Goal: Task Accomplishment & Management: Manage account settings

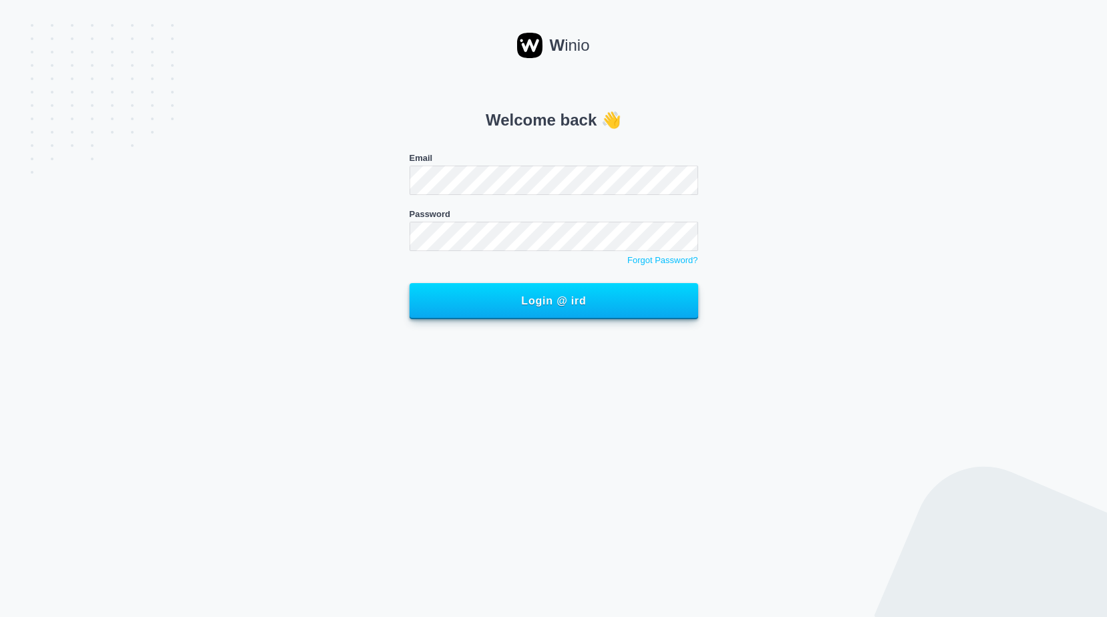
click at [816, 131] on div "Welcome back 👋 Email Password Forgot Password? Login @ ird" at bounding box center [554, 205] width 914 height 245
click at [871, 205] on div "Welcome back 👋 Email Password Forgot Password? Login @ ird" at bounding box center [554, 205] width 914 height 245
click at [958, 206] on div "Welcome back 👋 Email Password Forgot Password? Login @ ird" at bounding box center [554, 205] width 914 height 245
click at [848, 99] on div "Welcome back 👋 Email Password Forgot Password? Login @ ird" at bounding box center [554, 205] width 914 height 245
click at [410, 283] on button "Login @ ird" at bounding box center [554, 301] width 289 height 36
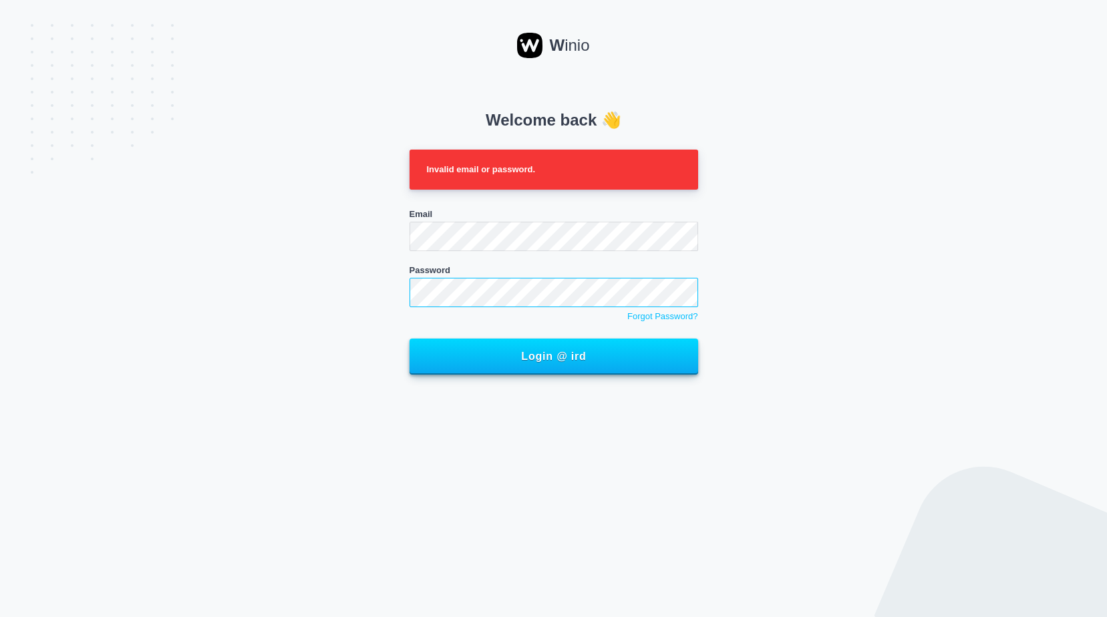
click at [410, 339] on button "Login @ ird" at bounding box center [554, 357] width 289 height 36
click at [803, 204] on div "Welcome back 👋 Invalid email or password. Email Password Forgot Password? Login…" at bounding box center [554, 233] width 914 height 300
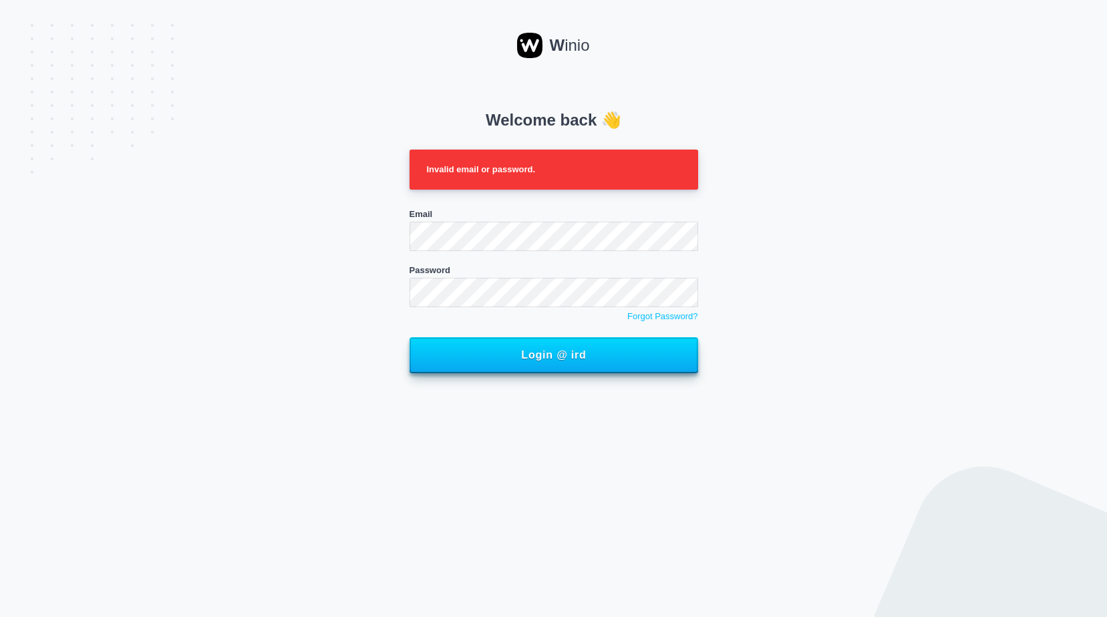
click at [521, 355] on span "Login @ ird" at bounding box center [553, 356] width 259 height 12
click at [507, 354] on span "Login @ ird" at bounding box center [553, 356] width 259 height 12
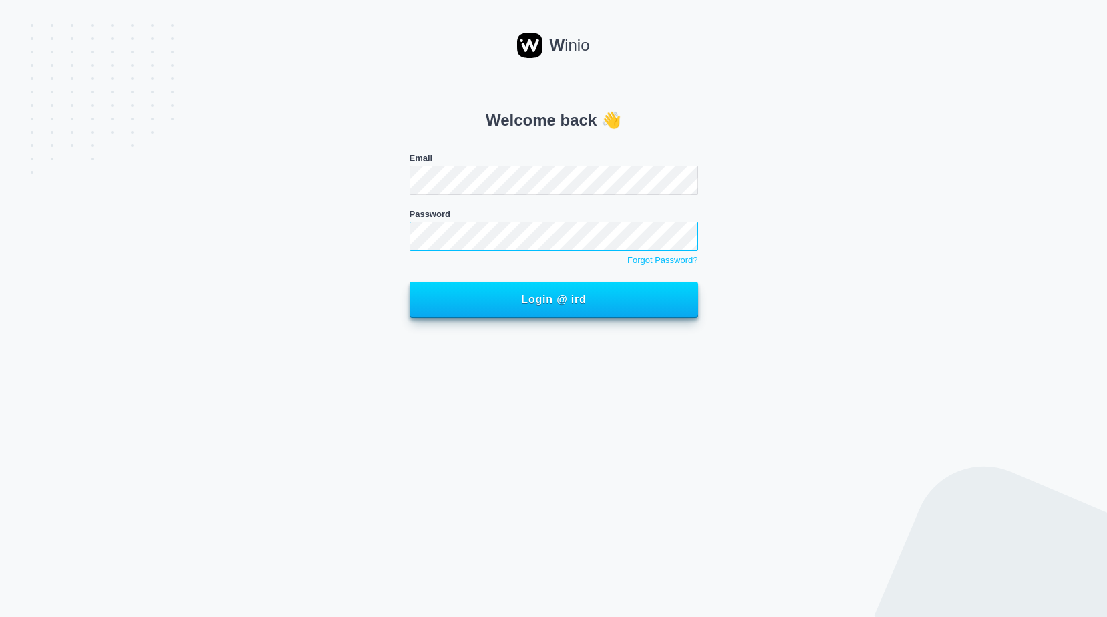
click at [410, 282] on button "Login @ ird" at bounding box center [554, 300] width 289 height 36
